Goal: Task Accomplishment & Management: Use online tool/utility

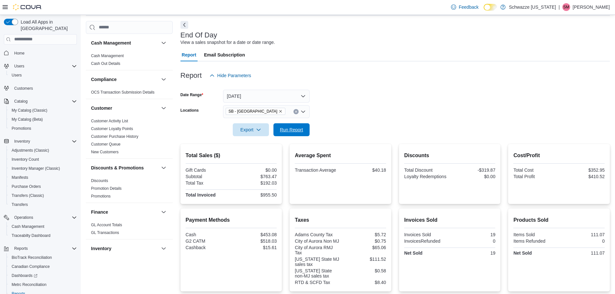
click at [299, 134] on span "Run Report" at bounding box center [291, 129] width 28 height 13
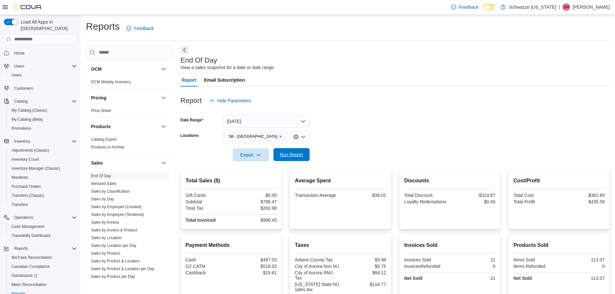
click at [290, 152] on span "Run Report" at bounding box center [291, 154] width 23 height 6
click at [297, 157] on span "Run Report" at bounding box center [291, 154] width 23 height 6
click at [19, 51] on span "Home" at bounding box center [19, 53] width 10 height 5
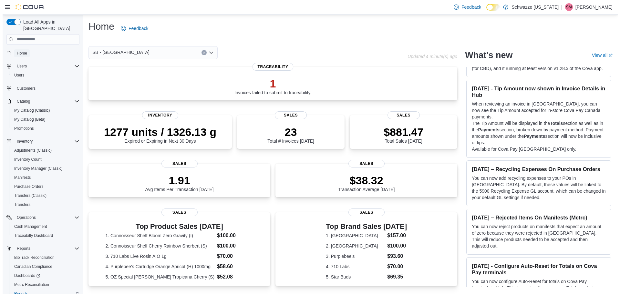
scroll to position [30, 0]
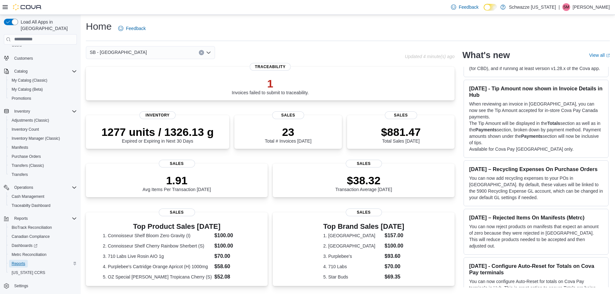
click at [20, 261] on span "Reports" at bounding box center [19, 263] width 14 height 5
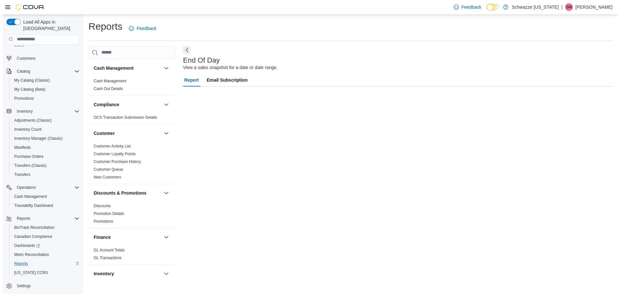
scroll to position [15, 0]
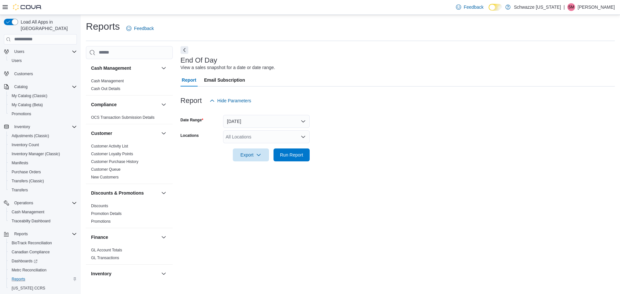
click at [253, 134] on div "All Locations" at bounding box center [266, 136] width 86 height 13
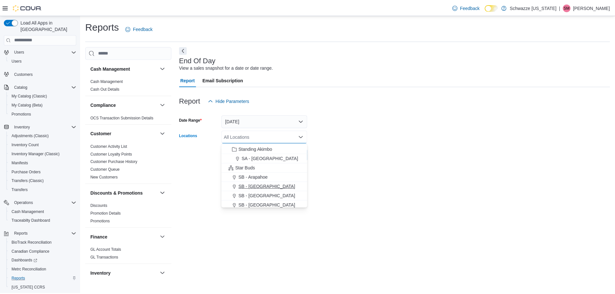
scroll to position [65, 0]
click at [264, 185] on div "SB - [GEOGRAPHIC_DATA]" at bounding box center [266, 186] width 79 height 6
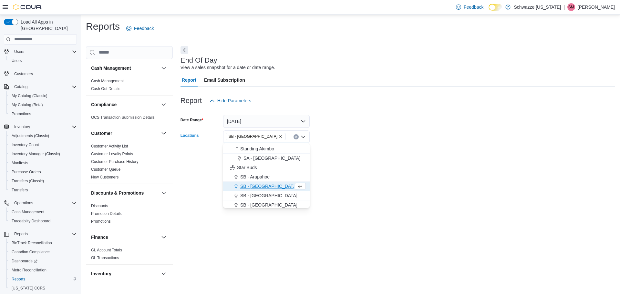
click at [418, 181] on div "End Of Day View a sales snapshot for a date or date range. Report Email Subscri…" at bounding box center [397, 162] width 434 height 233
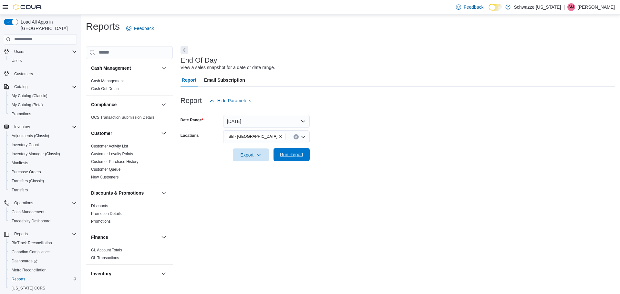
click at [292, 153] on span "Run Report" at bounding box center [291, 154] width 23 height 6
